Goal: Register for event/course

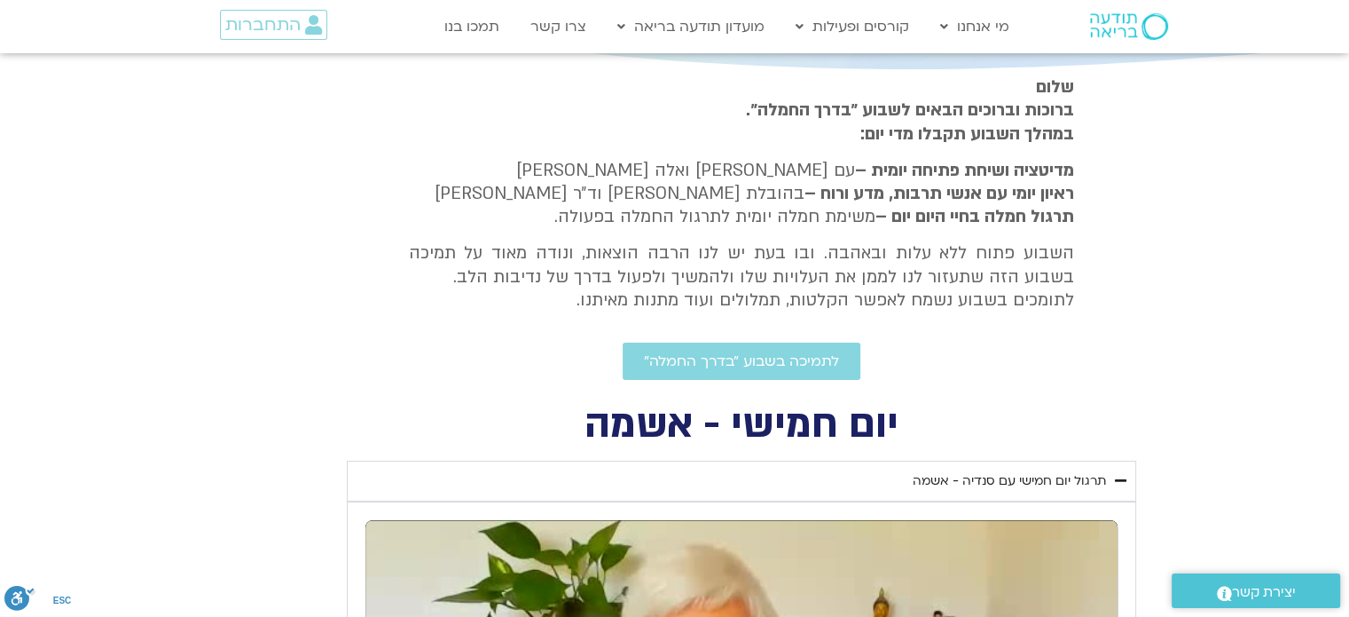
scroll to position [177, 0]
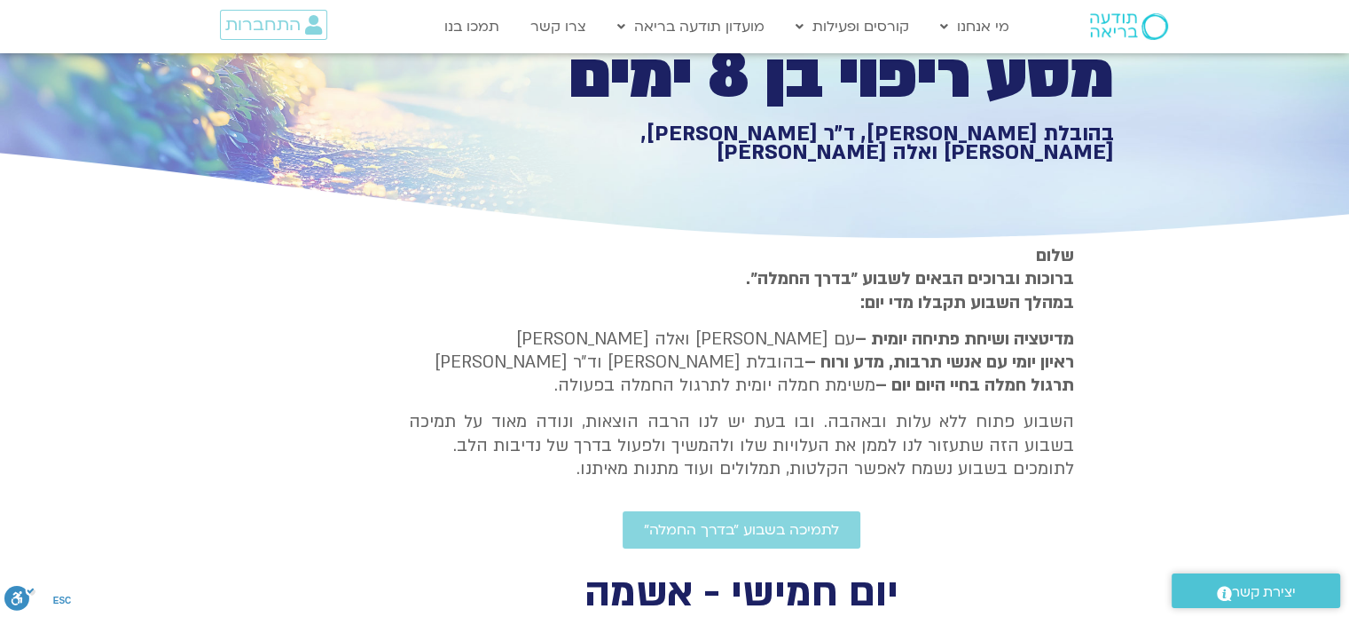
type input "1139.36"
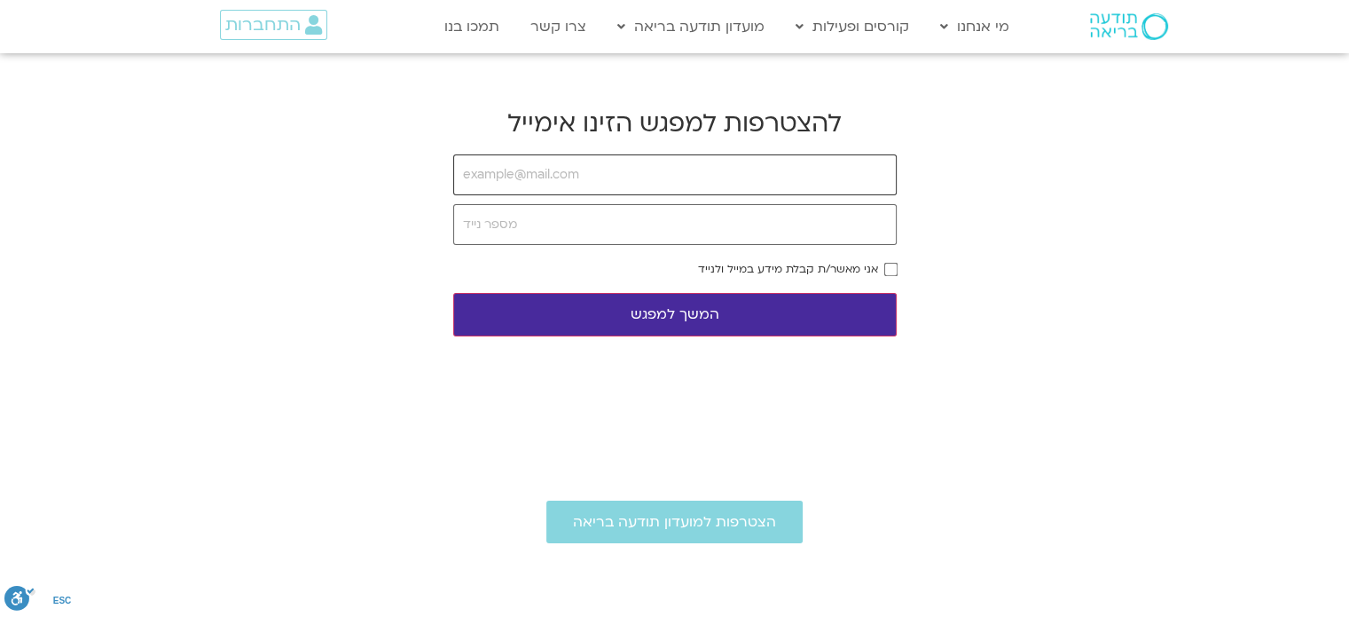
click at [754, 188] on input "email" at bounding box center [675, 174] width 444 height 41
click at [531, 174] on input "havivron@fmail.com" at bounding box center [675, 174] width 444 height 41
type input "havivron@gmail.com"
click at [507, 218] on input "tel" at bounding box center [675, 224] width 444 height 41
type input "0522518972"
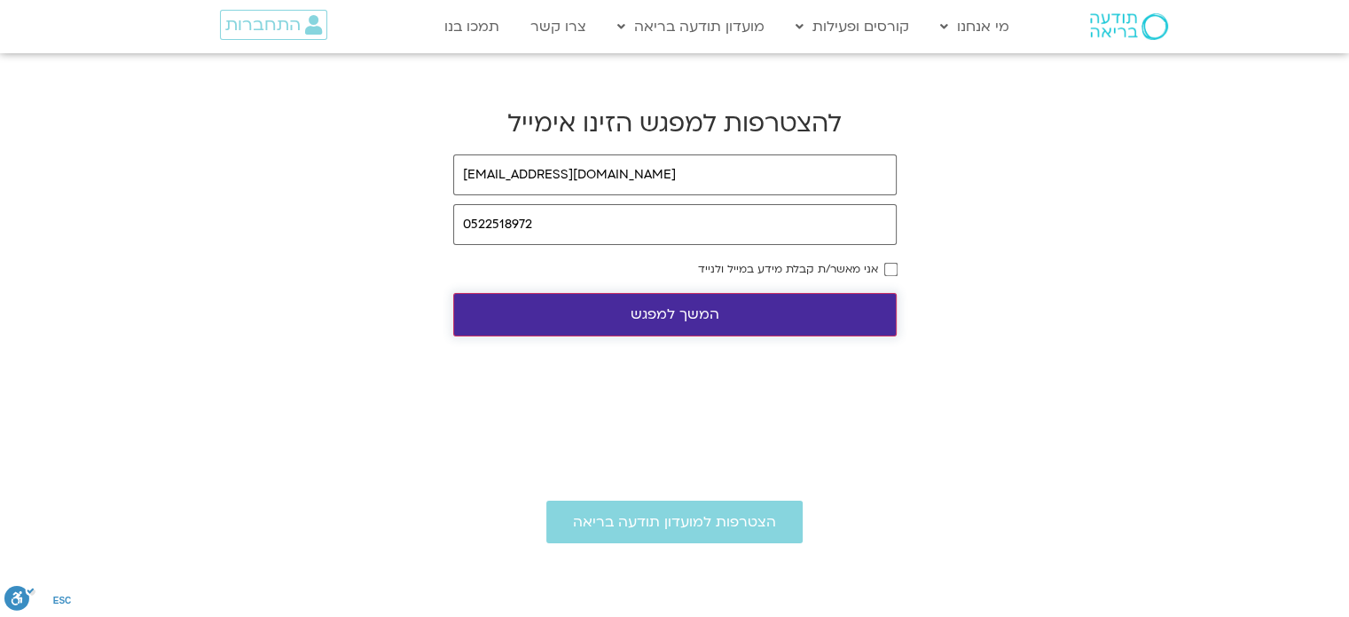
click at [769, 322] on button "המשך למפגש" at bounding box center [675, 314] width 444 height 43
click at [744, 312] on button "המשך למפגש" at bounding box center [675, 314] width 444 height 43
